Goal: Task Accomplishment & Management: Manage account settings

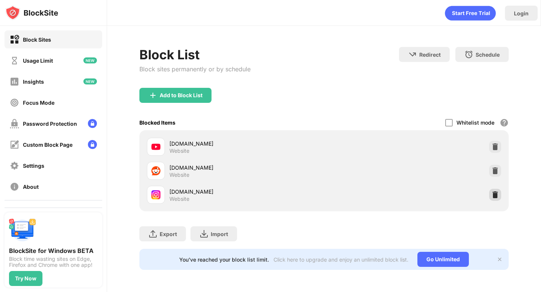
click at [490, 196] on div at bounding box center [495, 195] width 12 height 12
